Goal: Information Seeking & Learning: Learn about a topic

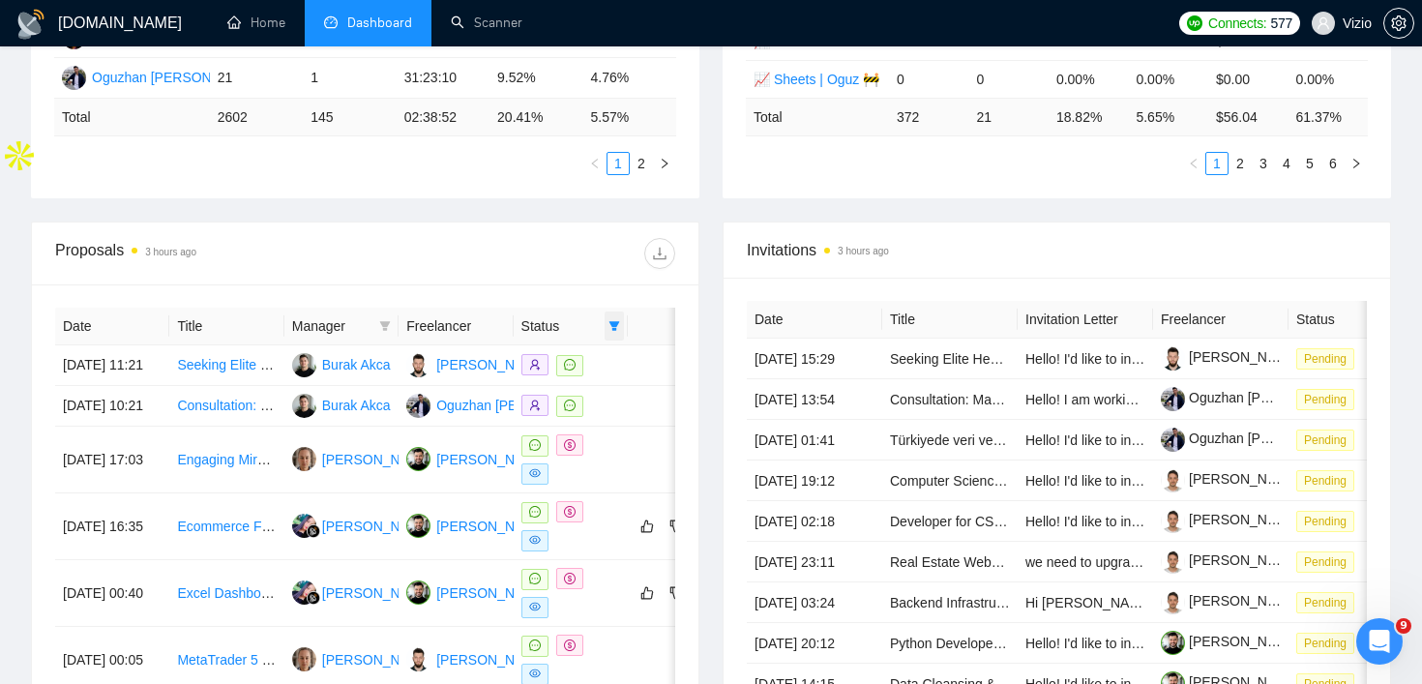
click at [611, 323] on icon "filter" at bounding box center [614, 326] width 11 height 10
click at [595, 365] on span "Chat" at bounding box center [565, 362] width 93 height 21
checkbox input "false"
click at [579, 380] on li "Sent" at bounding box center [566, 393] width 116 height 31
checkbox input "true"
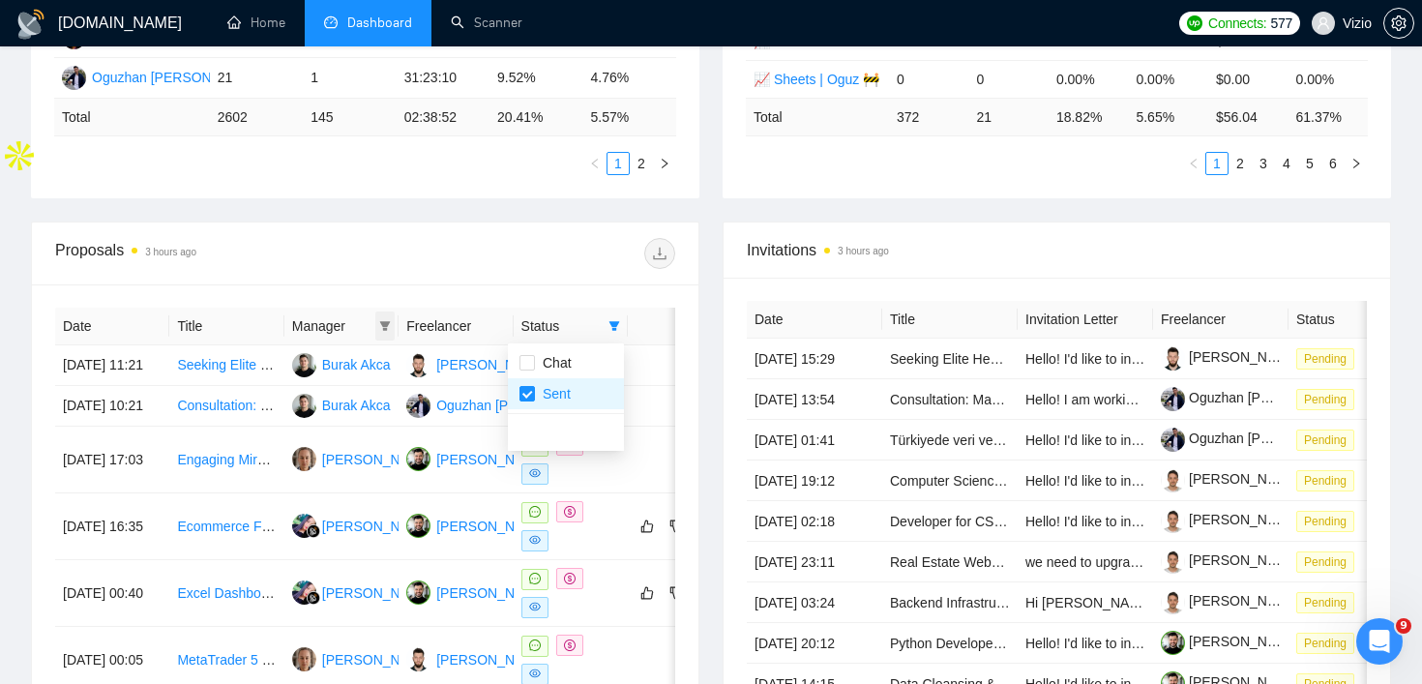
click at [387, 326] on div "Date Title Manager Freelancer Status [DATE] 11:21 Seeking Elite Healthtech Agen…" at bounding box center [365, 614] width 620 height 613
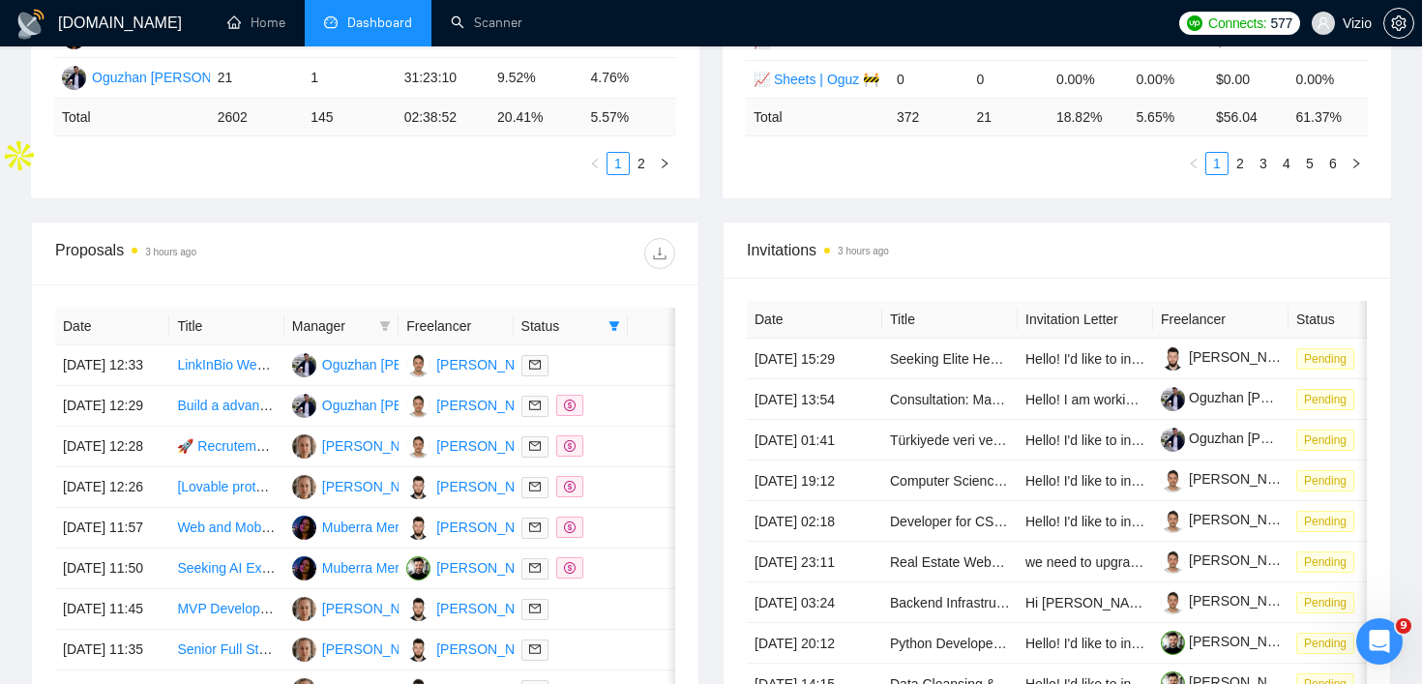
click at [386, 330] on icon "filter" at bounding box center [385, 326] width 12 height 12
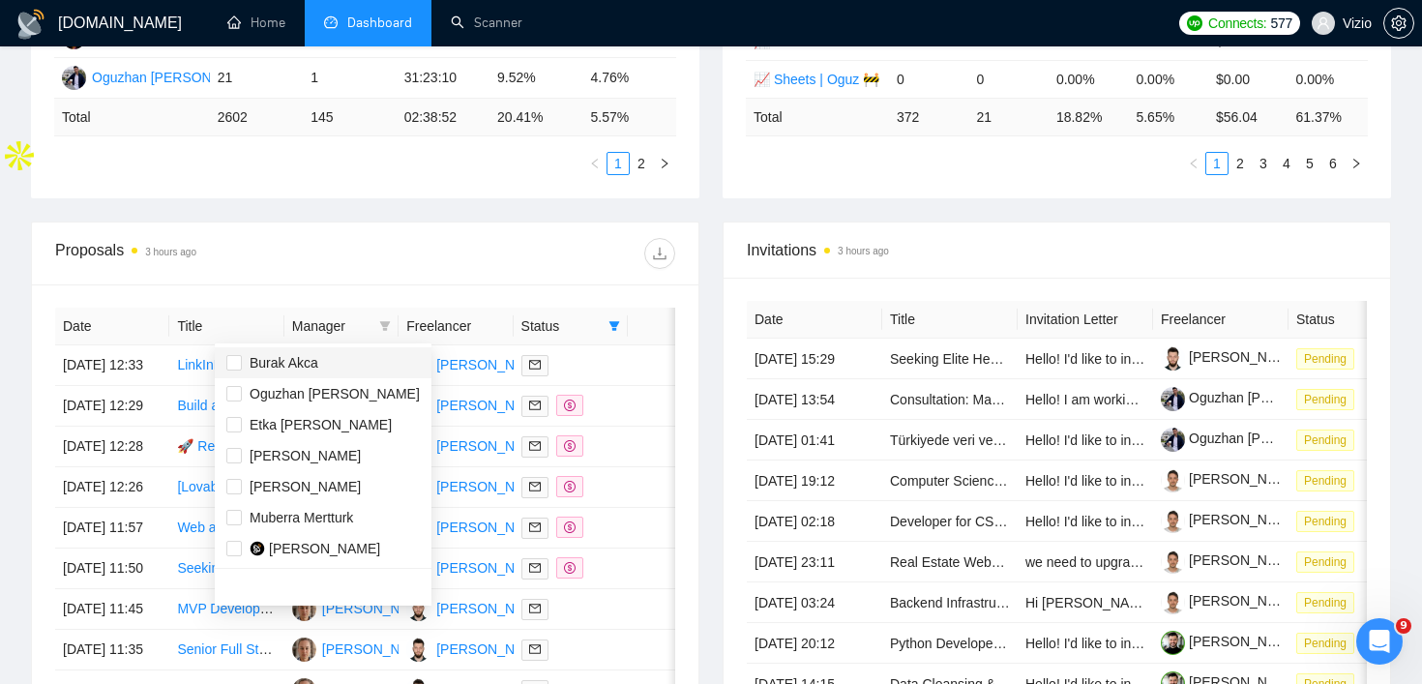
click at [336, 365] on span "Burak Akca" at bounding box center [322, 362] width 193 height 21
checkbox input "true"
click at [361, 221] on div "Proposals 3 hours ago Date Title Manager Freelancer Status [DATE] 12:33 LinkInB…" at bounding box center [365, 517] width 668 height 593
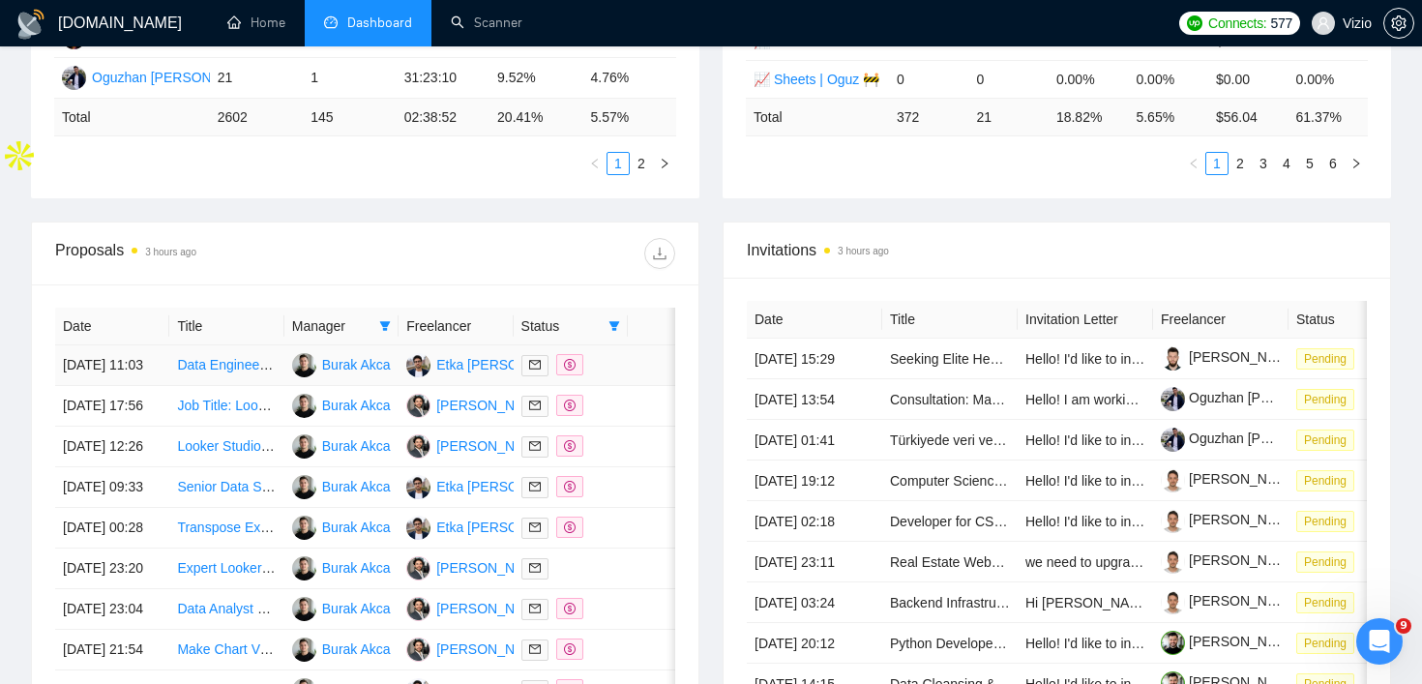
click at [275, 386] on td "Data Engineer for SSOT & Ingestion Pipeline Development" at bounding box center [226, 365] width 114 height 41
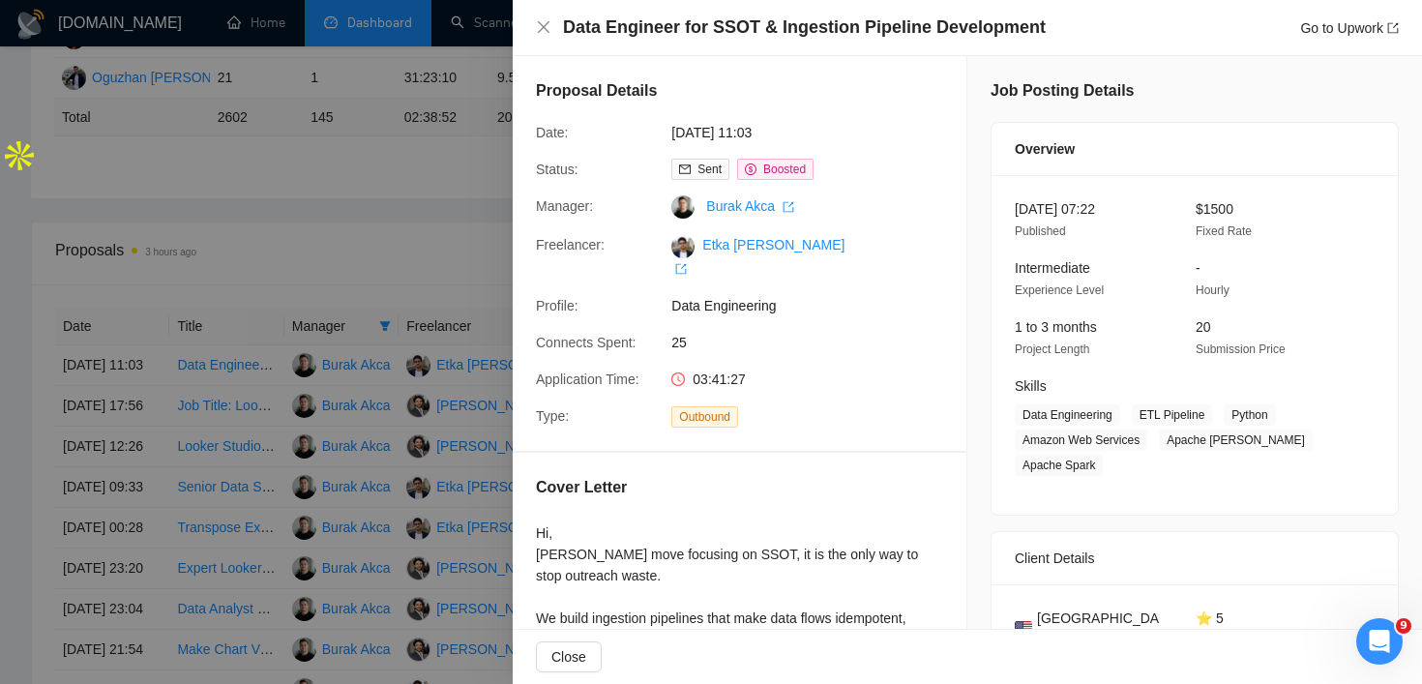
click at [262, 507] on div at bounding box center [711, 342] width 1422 height 684
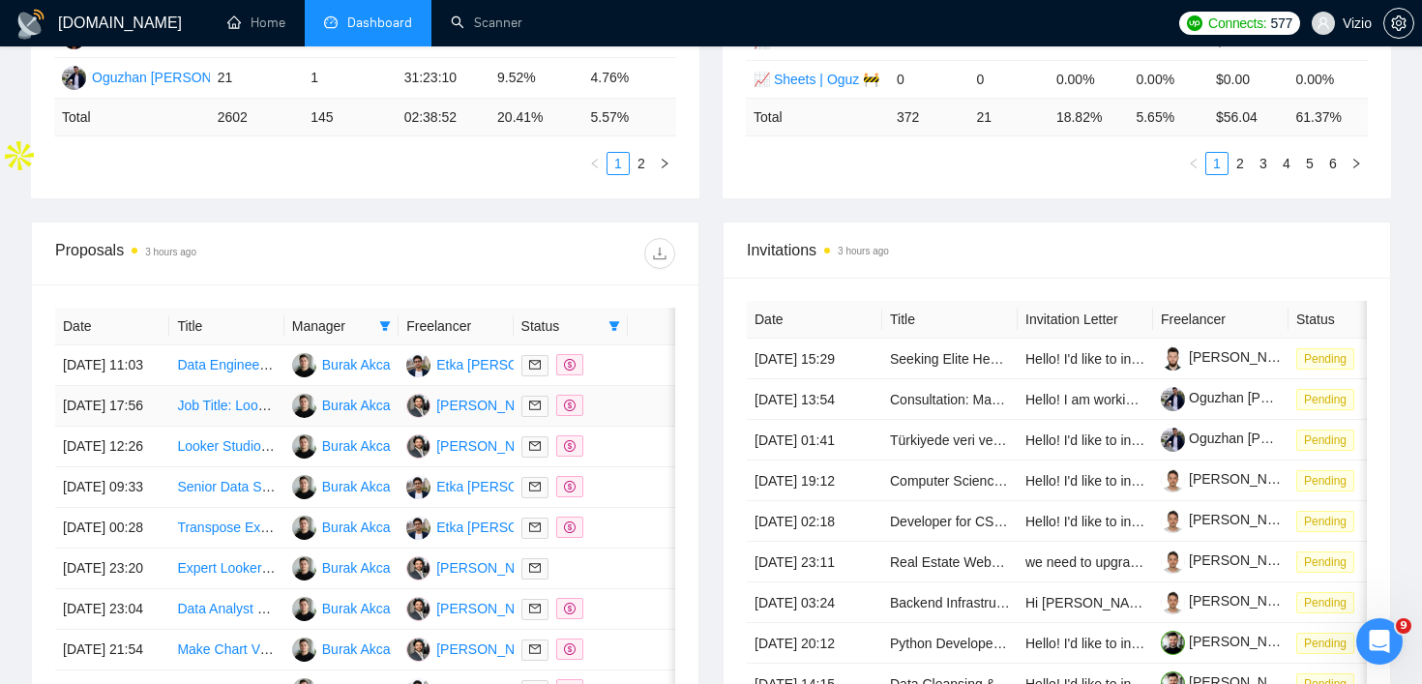
click at [273, 426] on td "Job Title: Looker Studio & Google Analytics Expert with Shopify Integration" at bounding box center [226, 406] width 114 height 41
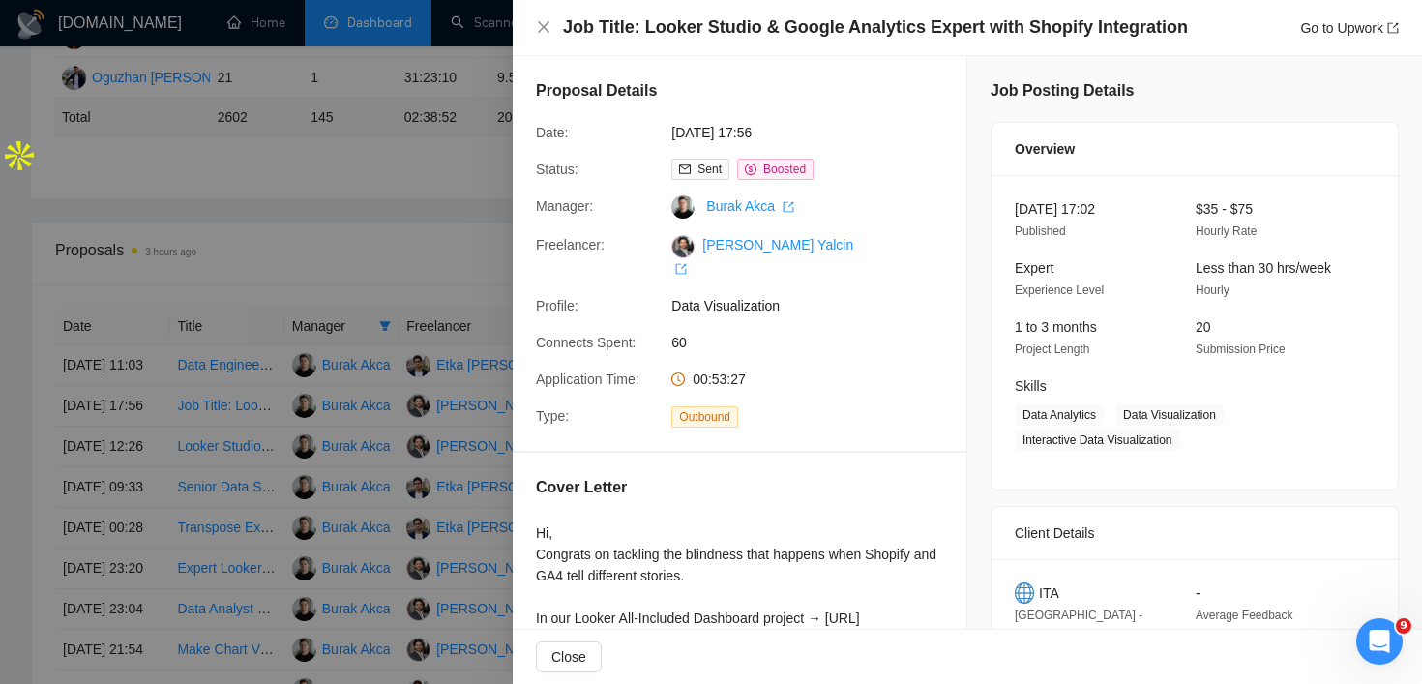
click at [331, 495] on div at bounding box center [711, 342] width 1422 height 684
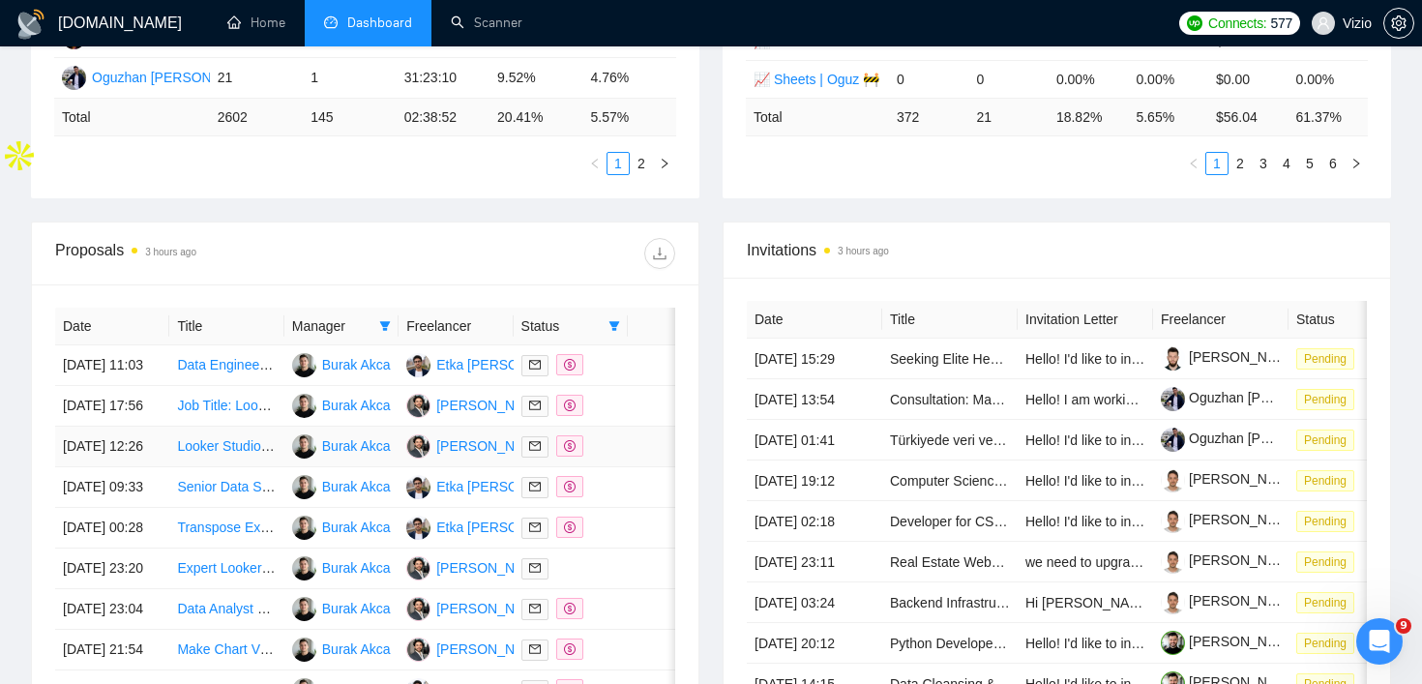
click at [264, 467] on td "Looker Studio Dashboards Setup for Hotel Marketing and Bookings" at bounding box center [226, 446] width 114 height 41
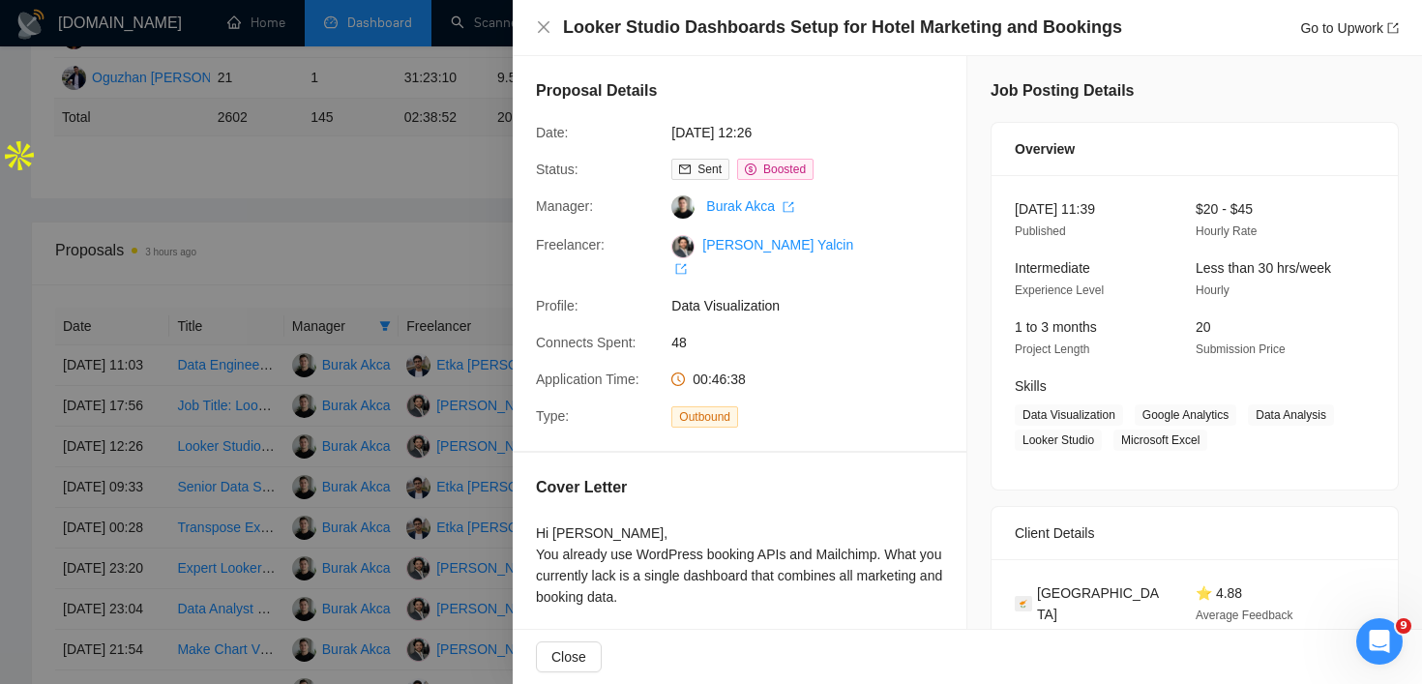
click at [207, 466] on div at bounding box center [711, 342] width 1422 height 684
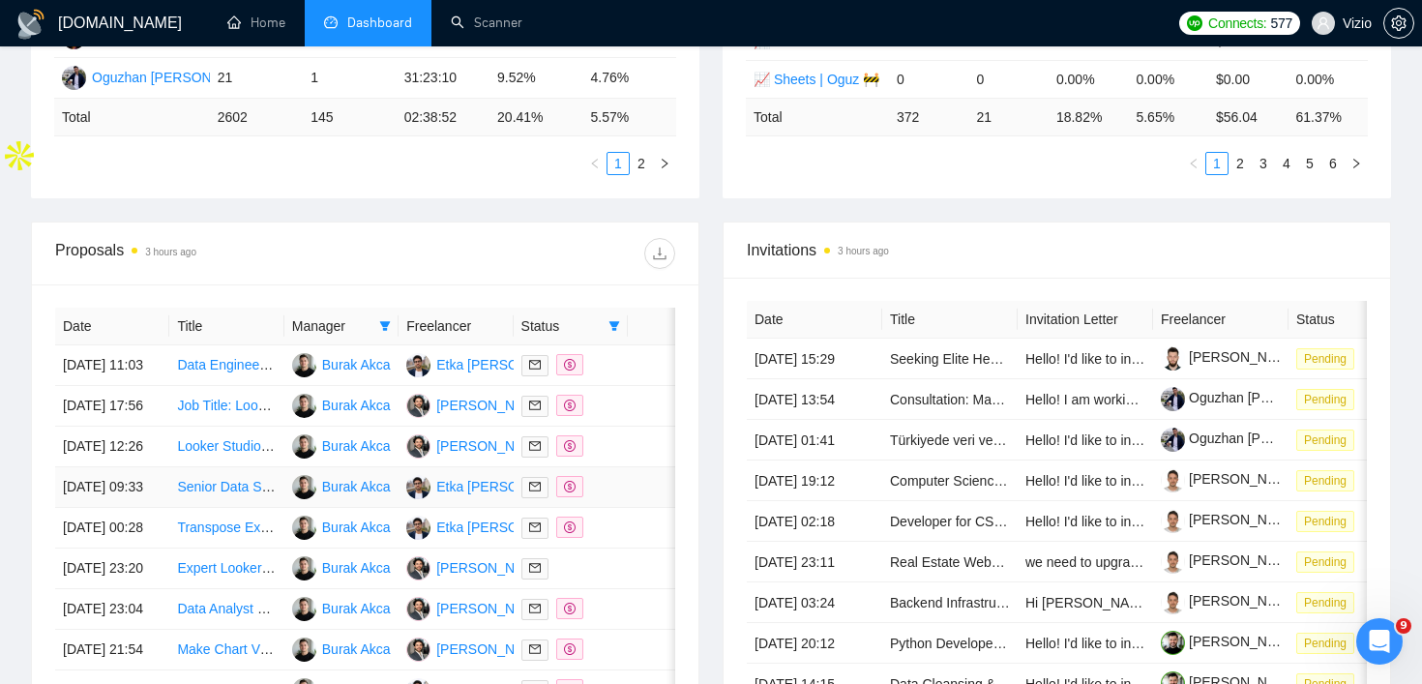
click at [215, 508] on td "Senior Data Science Expert Needed for Business Trend Analysis System" at bounding box center [226, 487] width 114 height 41
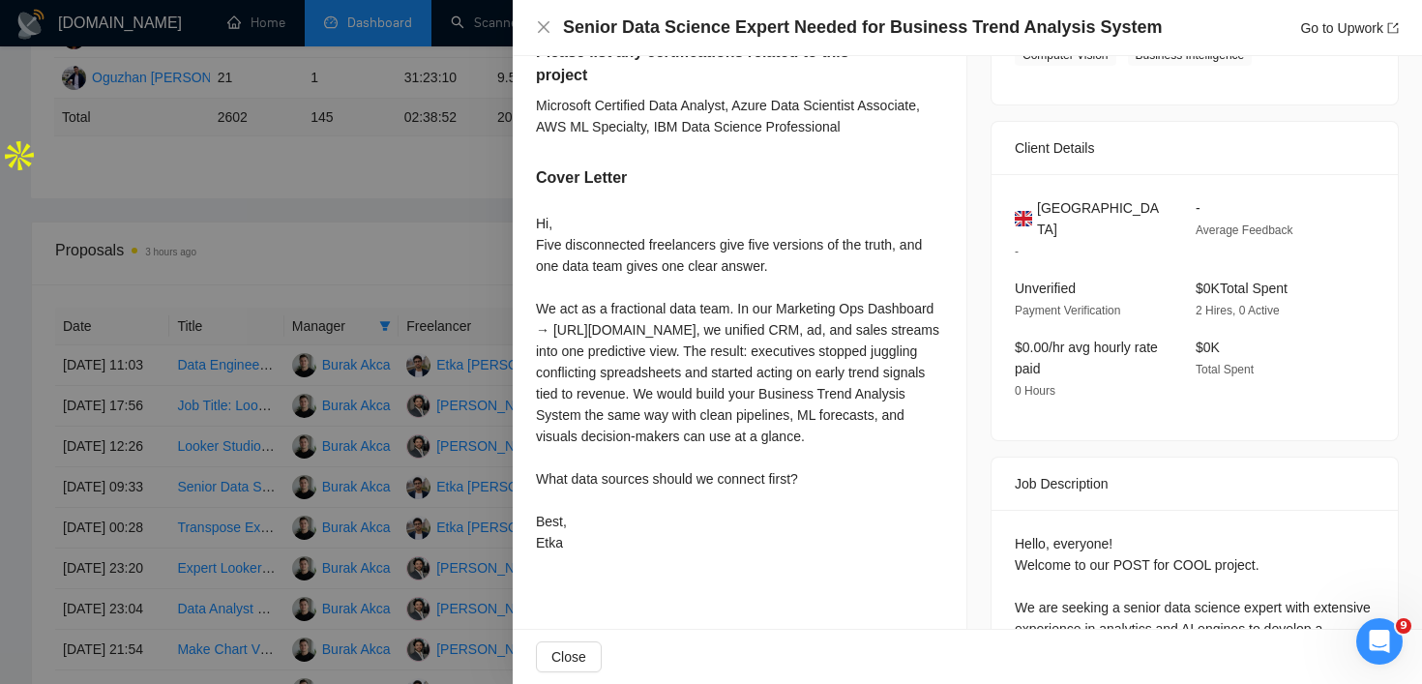
scroll to position [513, 0]
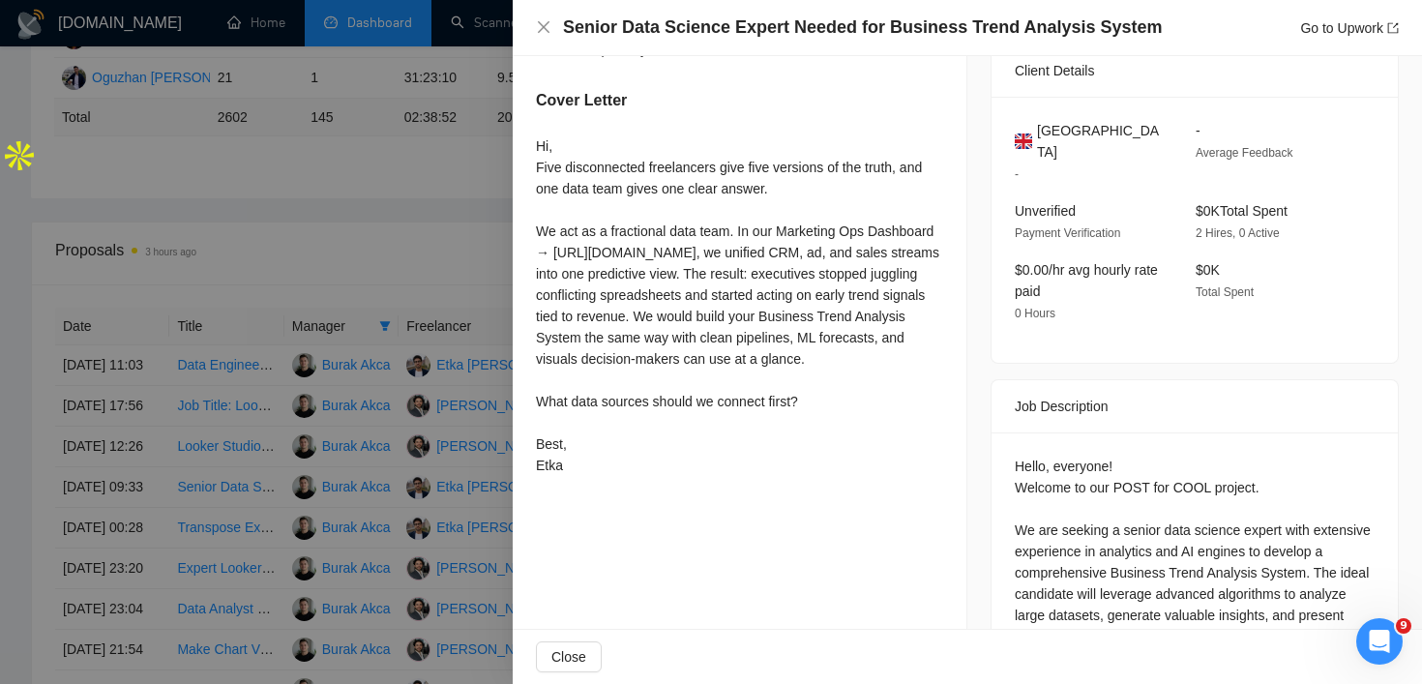
click at [491, 550] on div at bounding box center [711, 342] width 1422 height 684
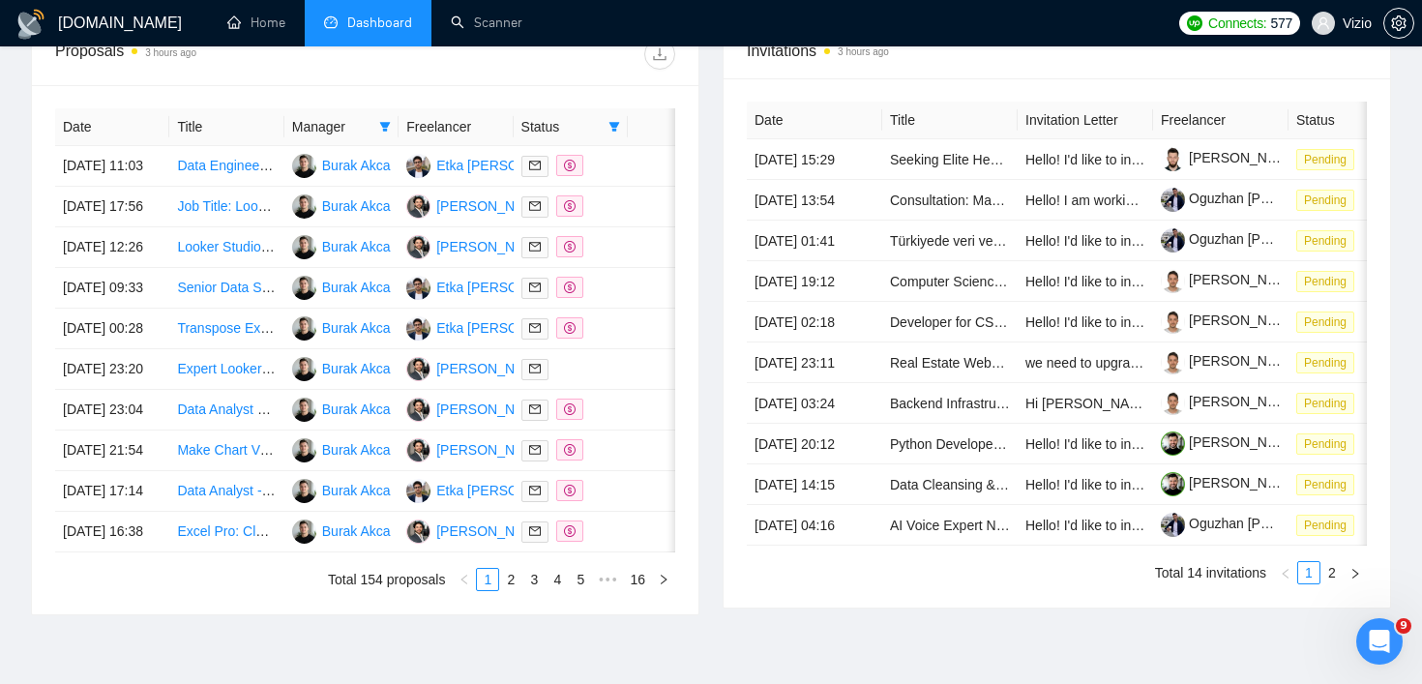
scroll to position [864, 0]
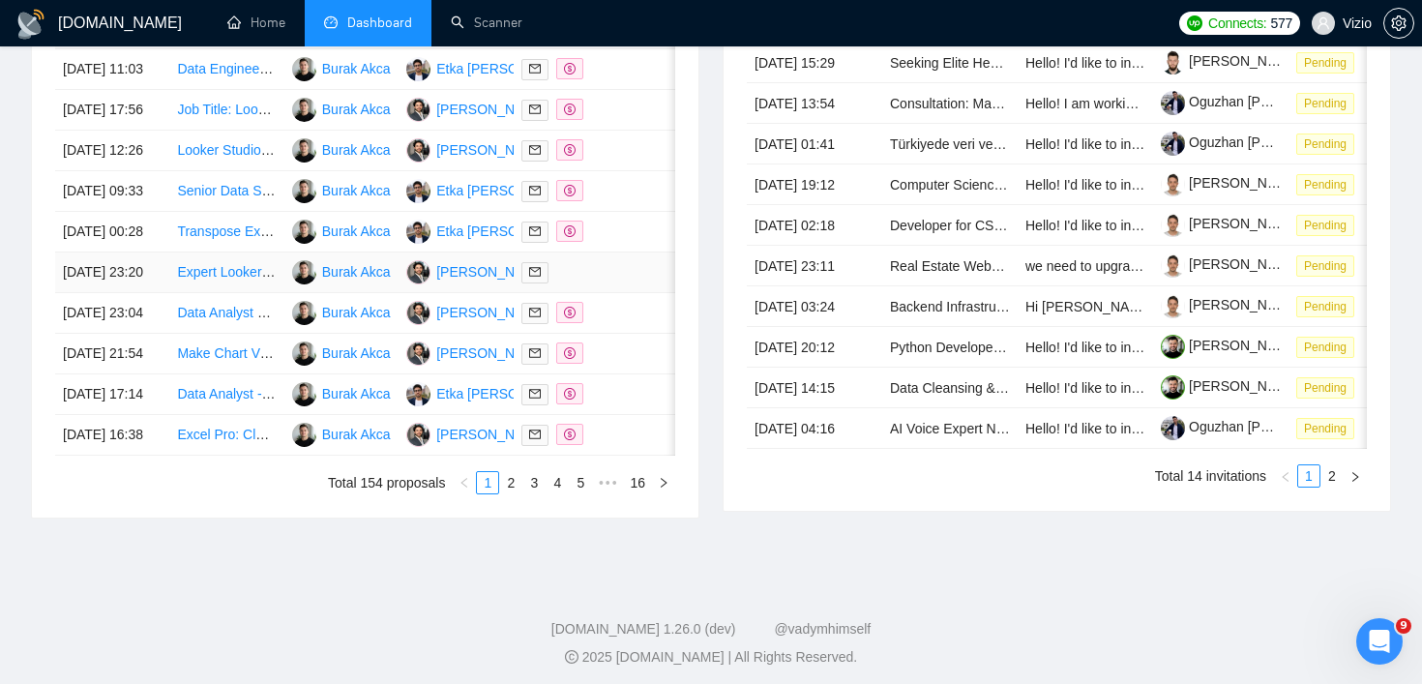
click at [231, 293] on td "Expert Looker Studio Report Developer with SQL Skills" at bounding box center [226, 272] width 114 height 41
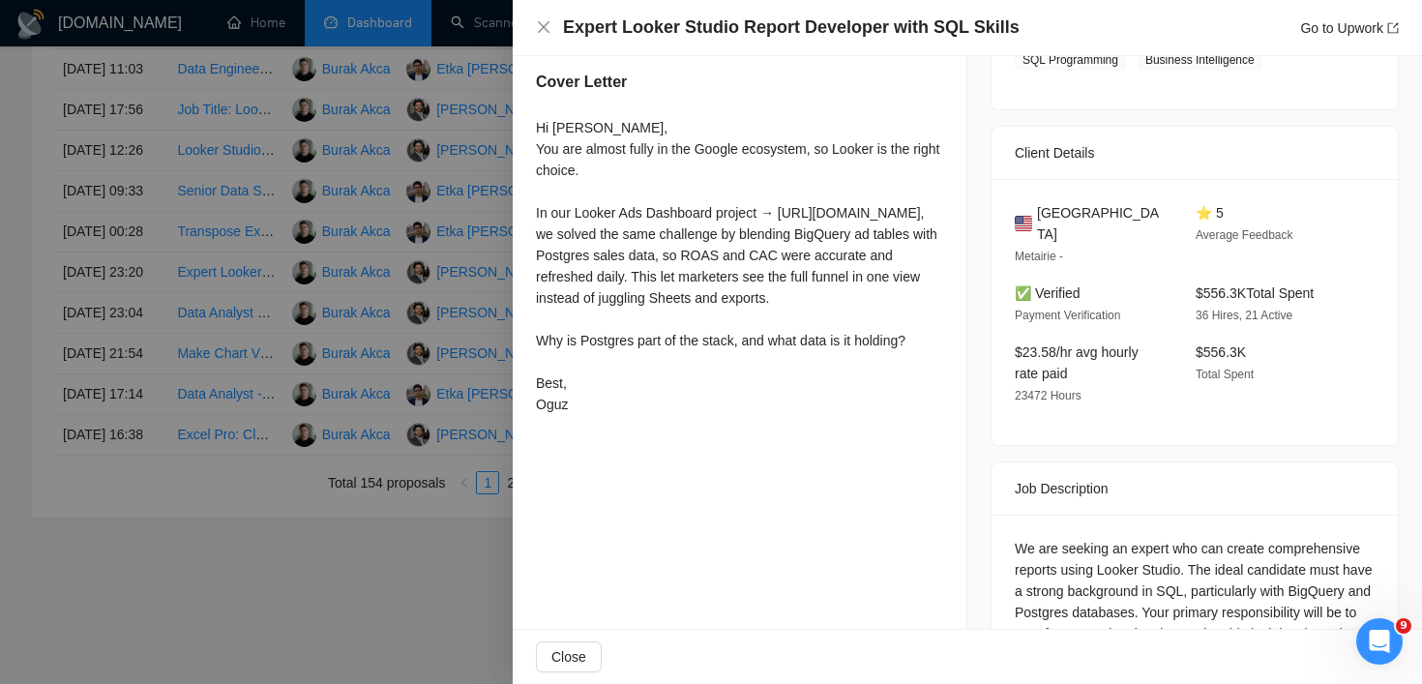
scroll to position [394, 0]
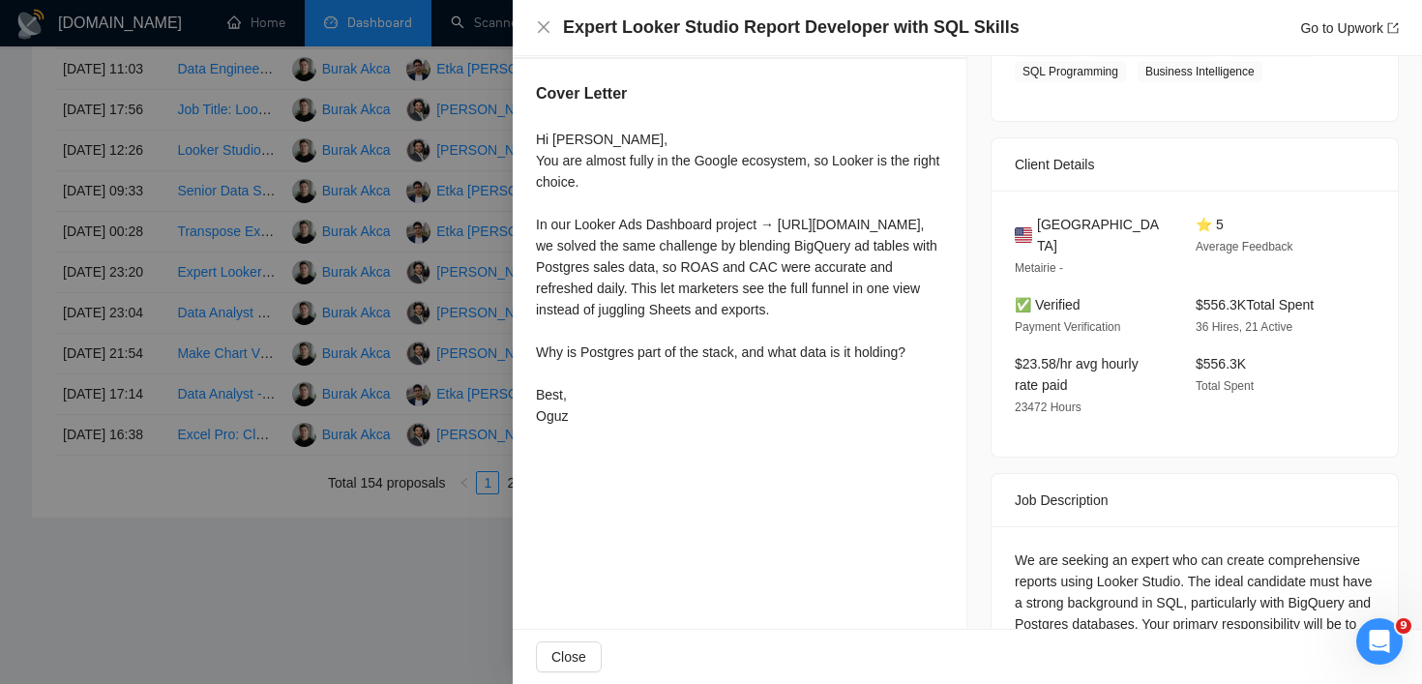
click at [463, 405] on div at bounding box center [711, 342] width 1422 height 684
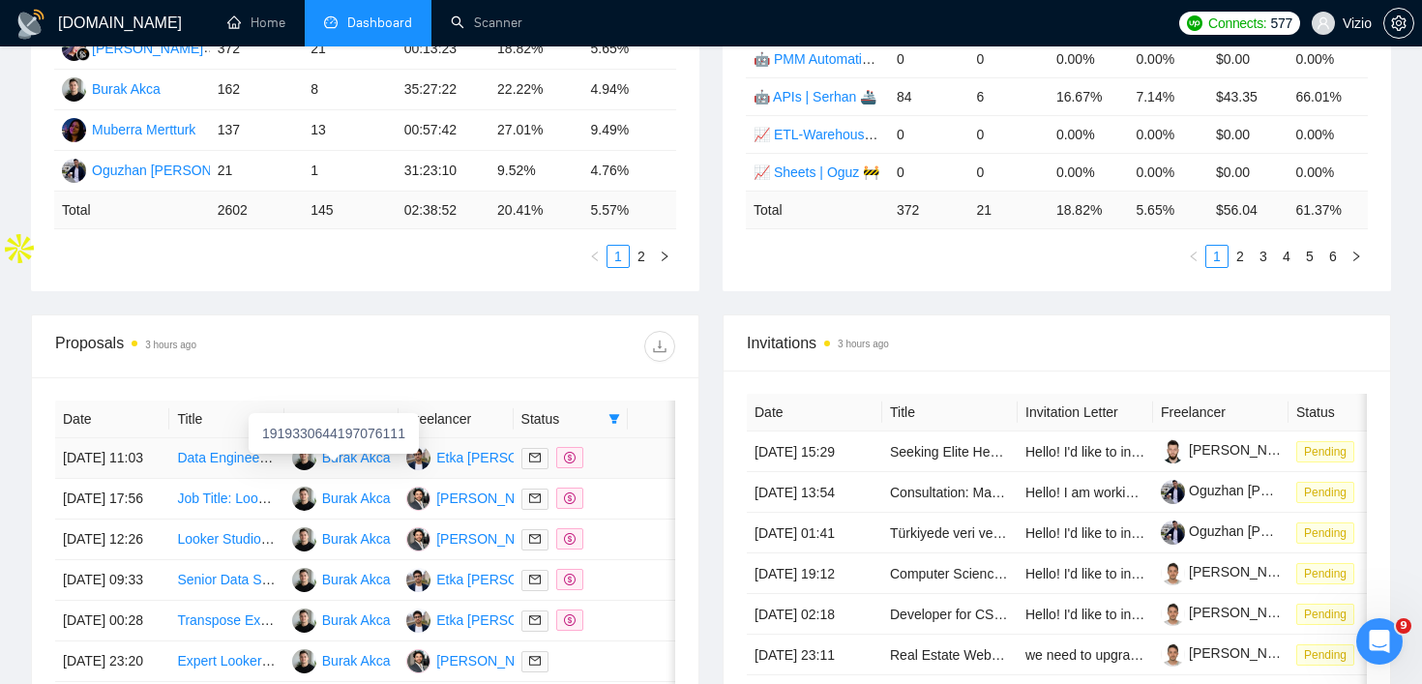
scroll to position [620, 0]
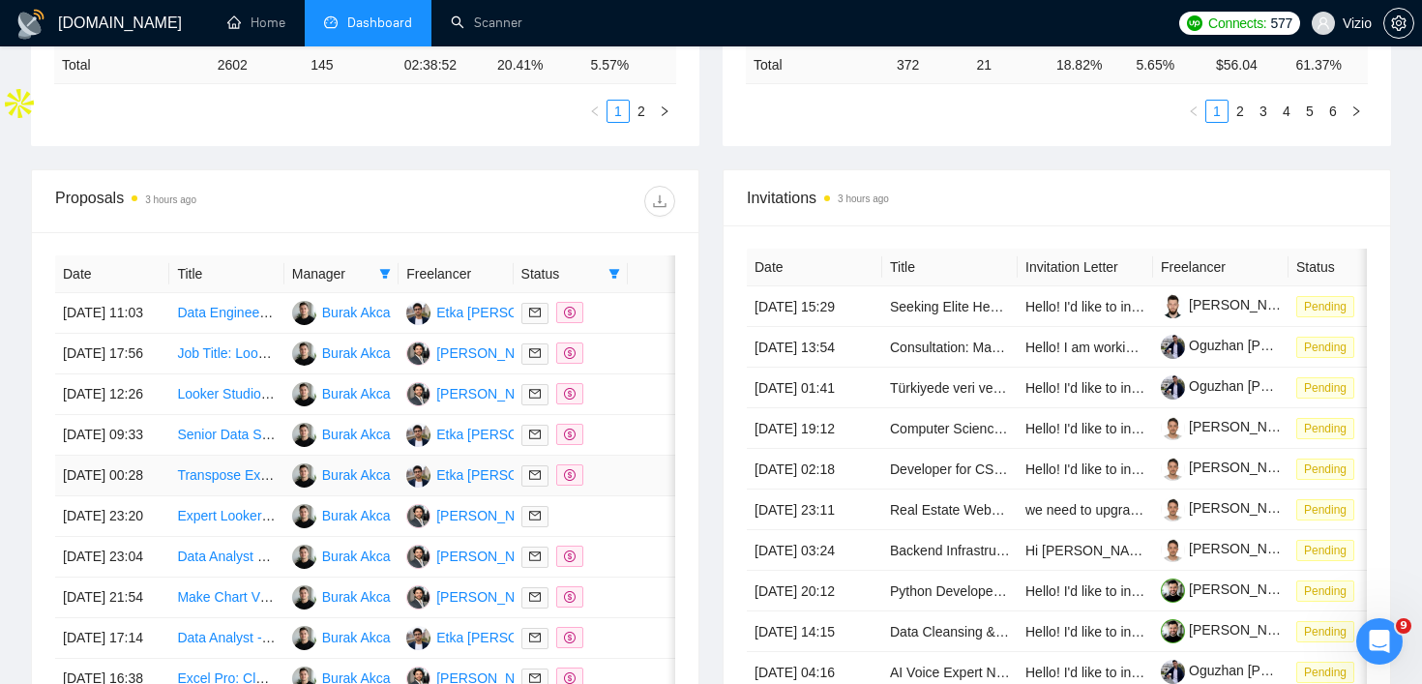
click at [266, 496] on td "Transpose Excel Data with Power BI/Power Query" at bounding box center [226, 475] width 114 height 41
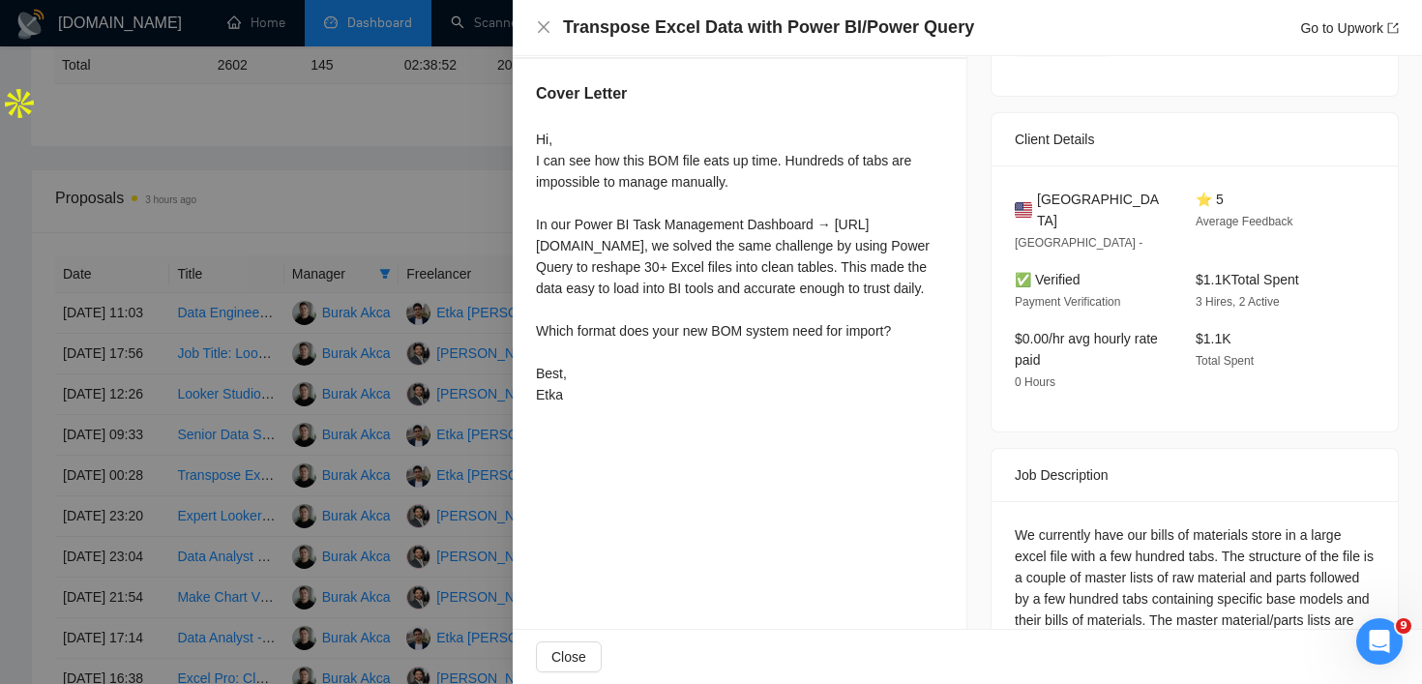
click at [252, 596] on div at bounding box center [711, 342] width 1422 height 684
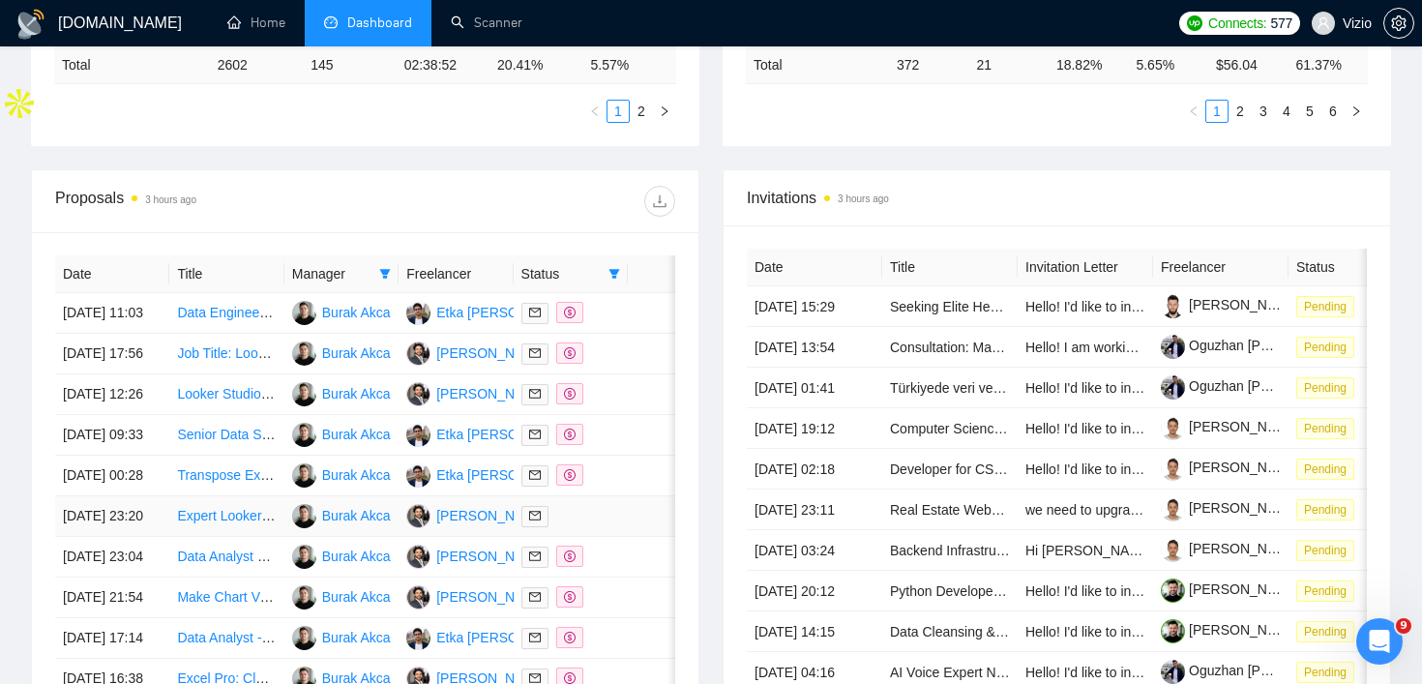
click at [256, 537] on td "Expert Looker Studio Report Developer with SQL Skills" at bounding box center [226, 516] width 114 height 41
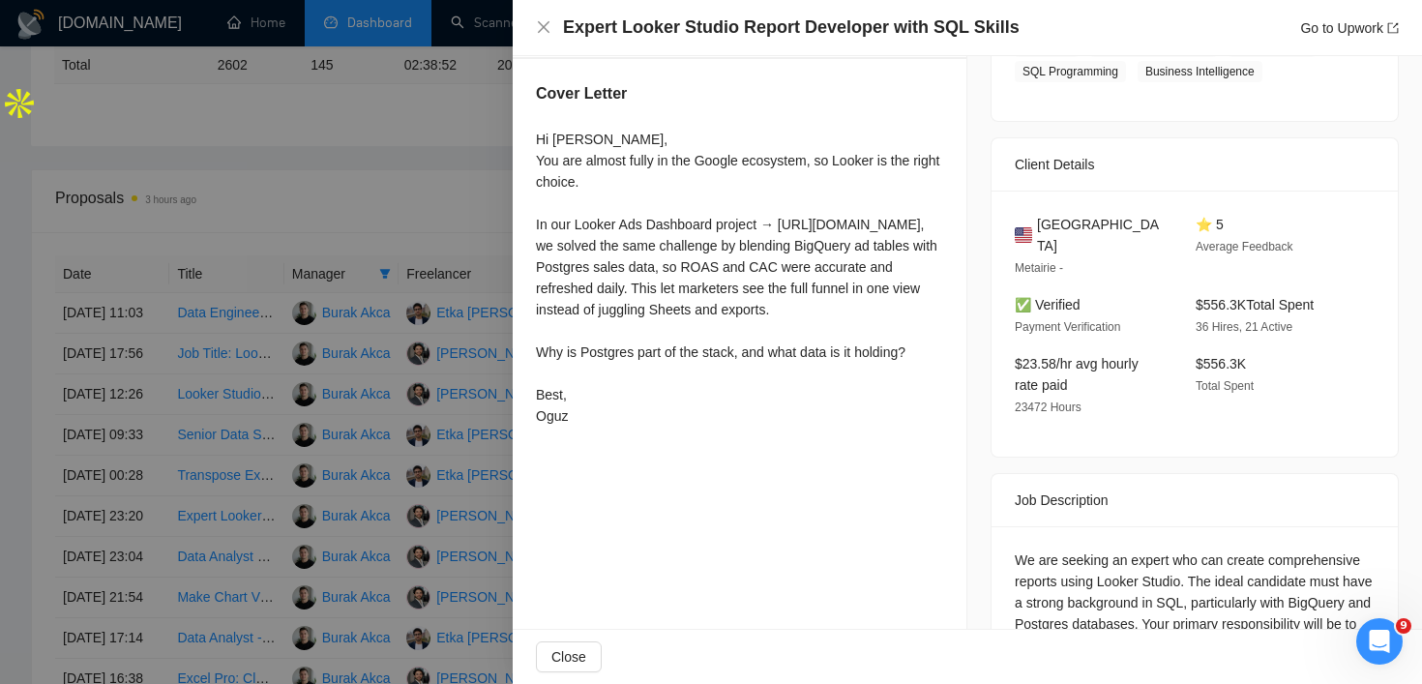
click at [534, 203] on div "Cover Letter Hi [PERSON_NAME], You are almost fully in the Google ecosystem, so…" at bounding box center [740, 258] width 454 height 398
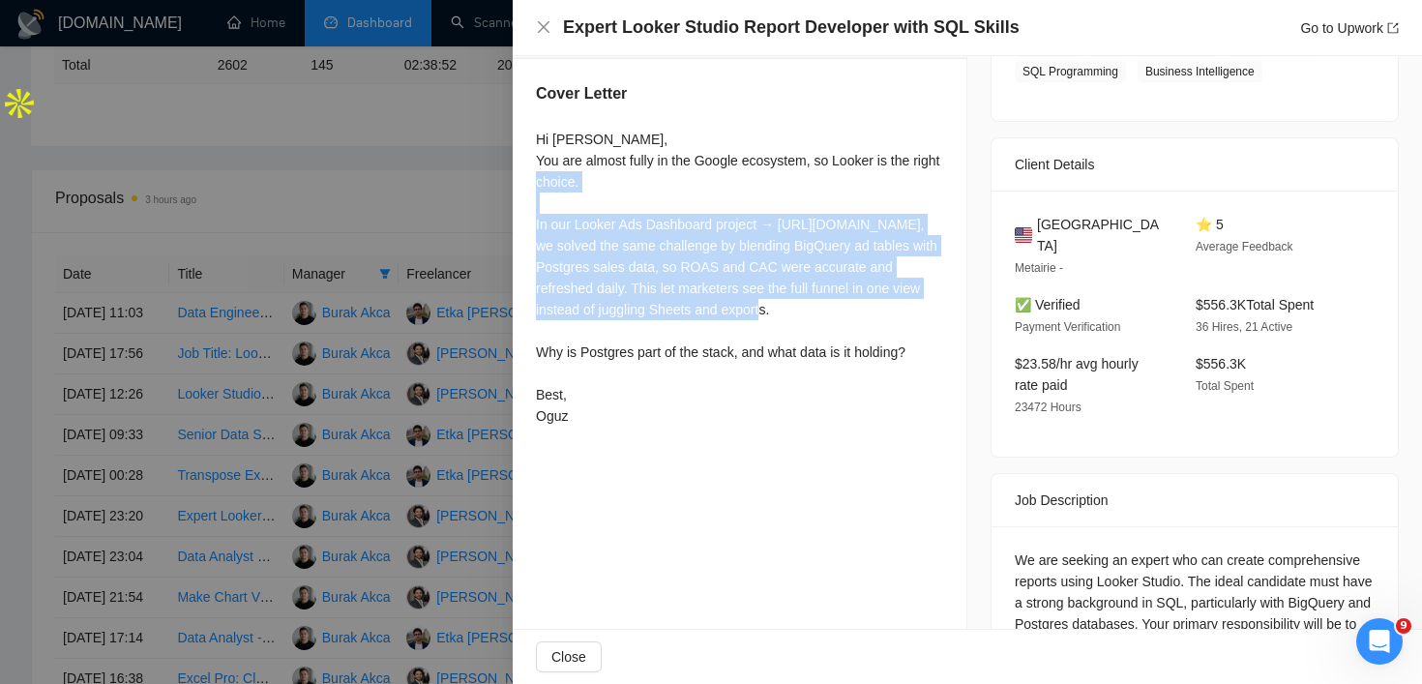
drag, startPoint x: 534, startPoint y: 203, endPoint x: 777, endPoint y: 279, distance: 254.5
click at [777, 279] on div "Cover Letter Hi [PERSON_NAME], You are almost fully in the Google ecosystem, so…" at bounding box center [740, 258] width 454 height 398
copy div "In our Looker Ads Dashboard project → [URL][DOMAIN_NAME], we solved the same ch…"
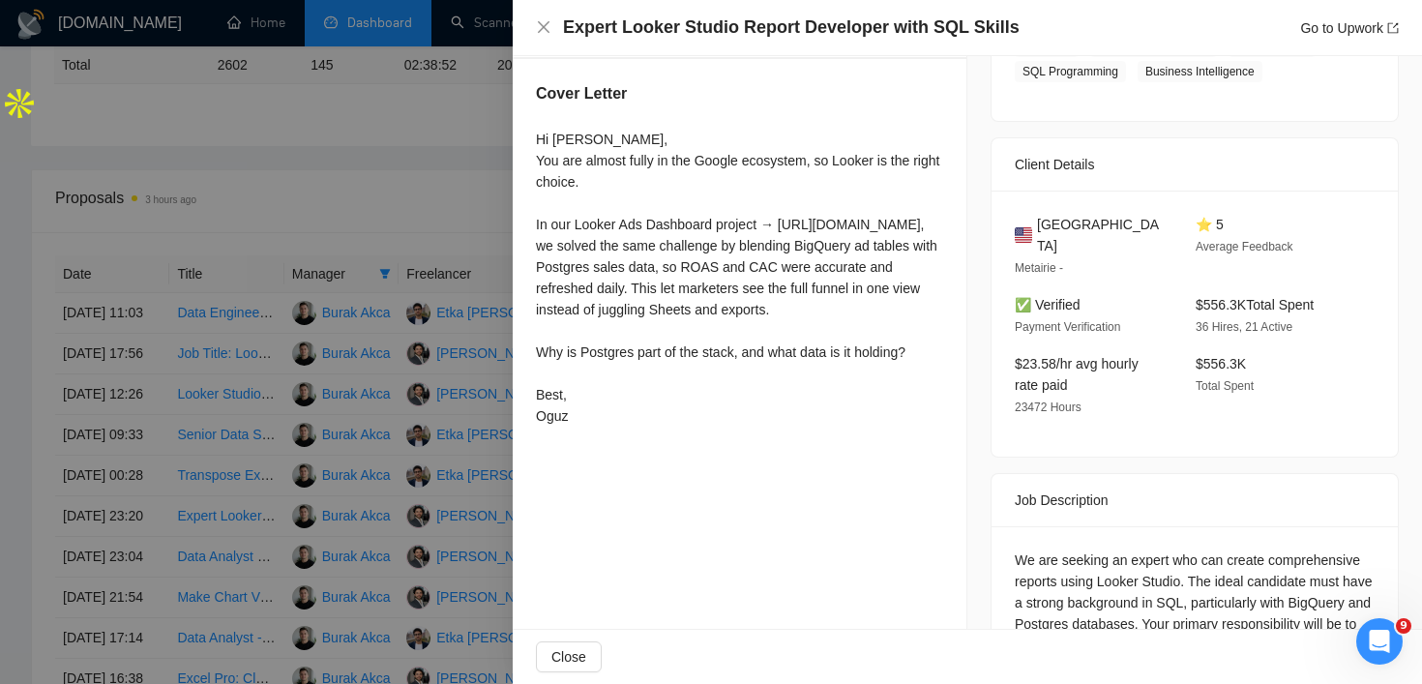
click at [771, 467] on div "Proposal Details Date: [DATE] 23:20 Status: Sent Manager: Burak Akca Freelancer…" at bounding box center [740, 315] width 455 height 1304
